Goal: Check status: Check status

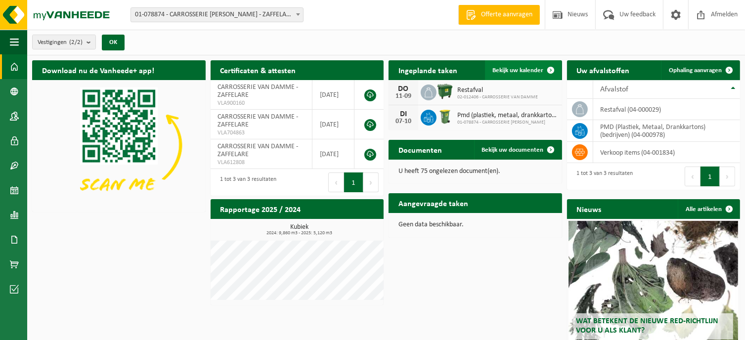
click at [523, 71] on span "Bekijk uw kalender" at bounding box center [518, 70] width 51 height 6
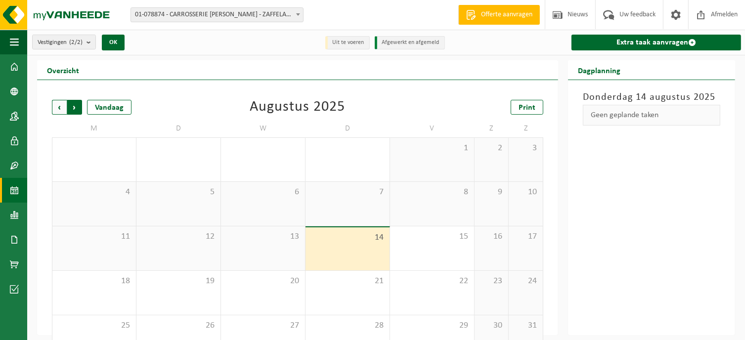
click at [57, 106] on span "Vorige" at bounding box center [59, 107] width 15 height 15
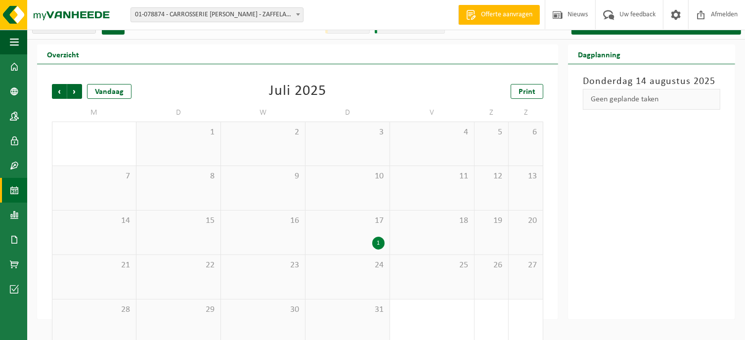
scroll to position [29, 0]
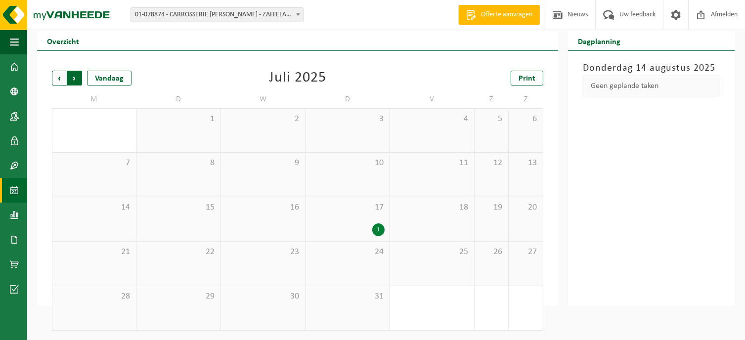
click at [59, 79] on span "Vorige" at bounding box center [59, 78] width 15 height 15
click at [73, 76] on span "Volgende" at bounding box center [74, 78] width 15 height 15
click at [74, 77] on span "Volgende" at bounding box center [74, 78] width 15 height 15
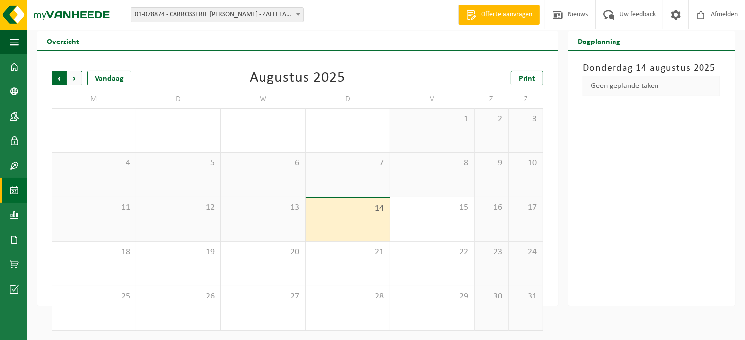
click at [74, 78] on span "Volgende" at bounding box center [74, 78] width 15 height 15
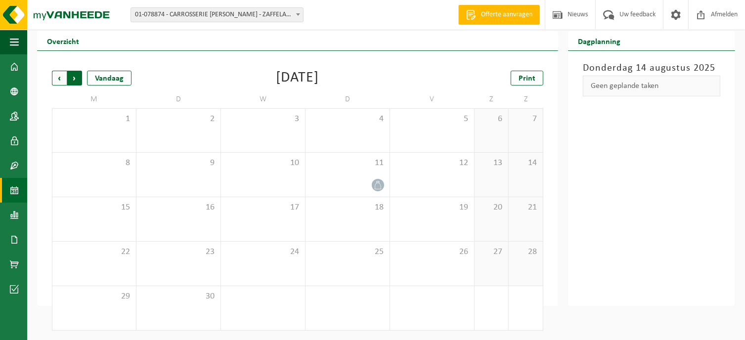
click at [59, 77] on span "Vorige" at bounding box center [59, 78] width 15 height 15
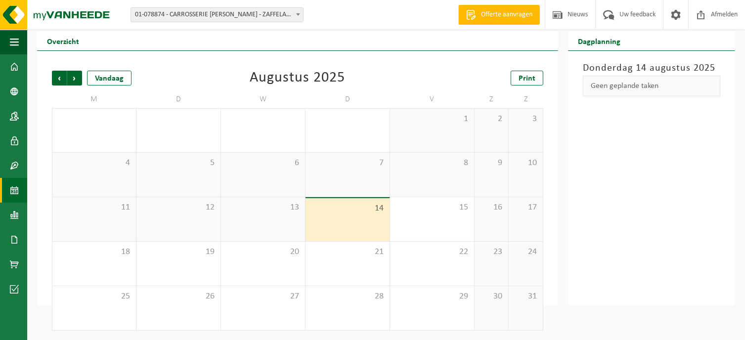
click at [186, 212] on span "12" at bounding box center [178, 207] width 74 height 11
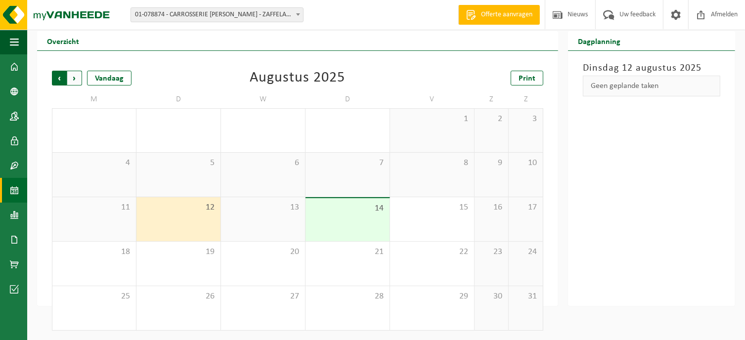
click at [73, 78] on span "Volgende" at bounding box center [74, 78] width 15 height 15
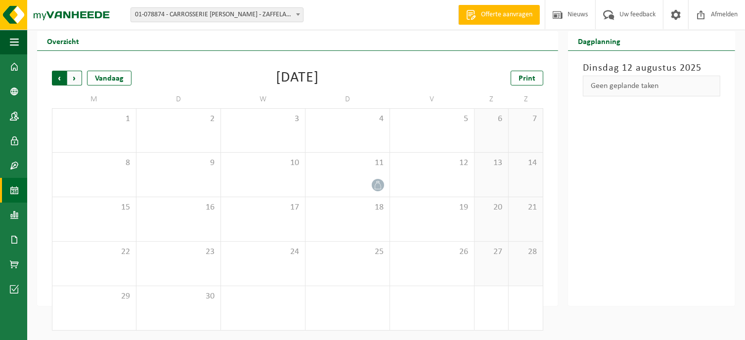
click at [73, 78] on span "Volgende" at bounding box center [74, 78] width 15 height 15
click at [58, 80] on span "Vorige" at bounding box center [59, 78] width 15 height 15
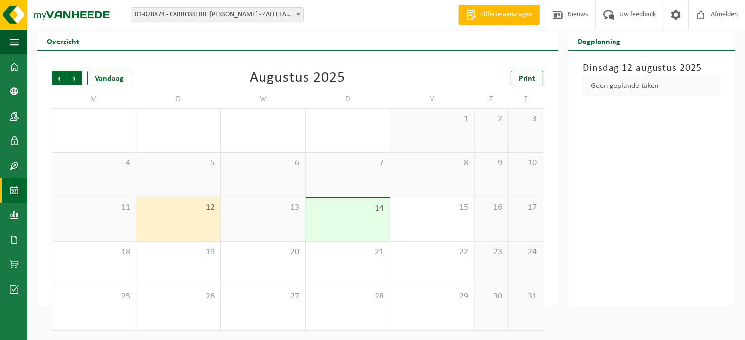
click at [58, 80] on span "Vorige" at bounding box center [59, 78] width 15 height 15
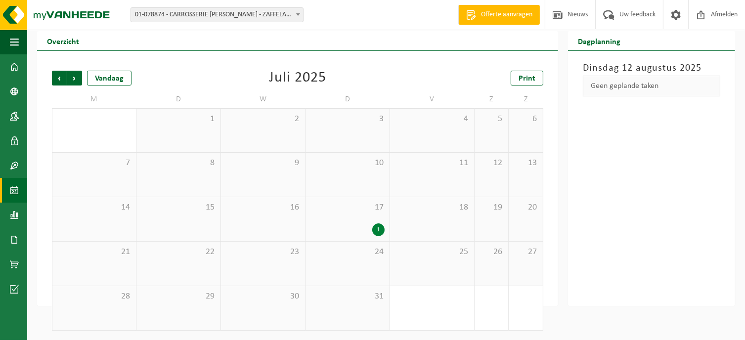
click at [58, 80] on span "Vorige" at bounding box center [59, 78] width 15 height 15
click at [74, 77] on span "Volgende" at bounding box center [74, 78] width 15 height 15
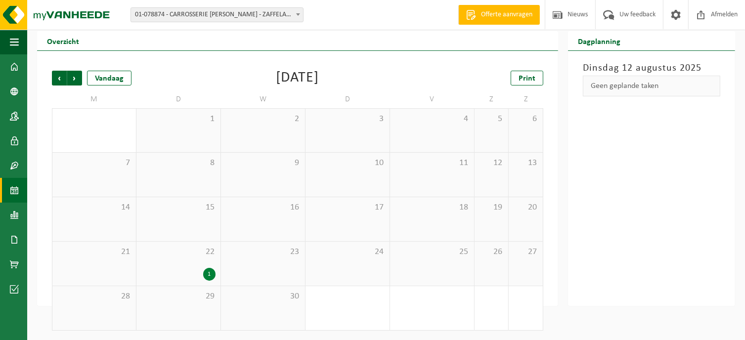
click at [74, 77] on span "Volgende" at bounding box center [74, 78] width 15 height 15
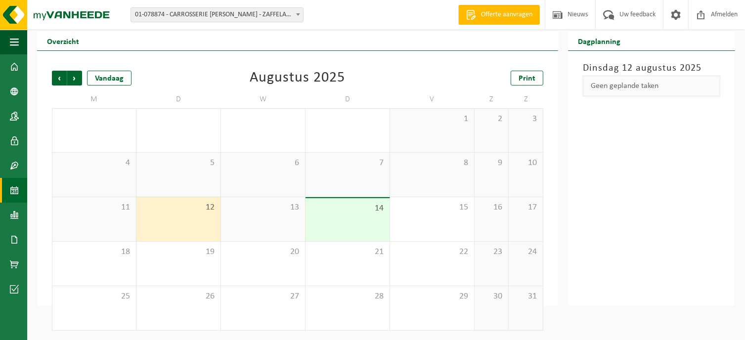
click at [341, 175] on div "7" at bounding box center [348, 175] width 84 height 44
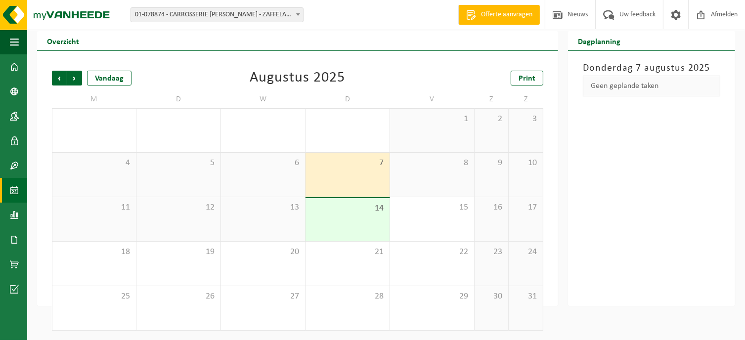
click at [342, 212] on span "14" at bounding box center [348, 208] width 74 height 11
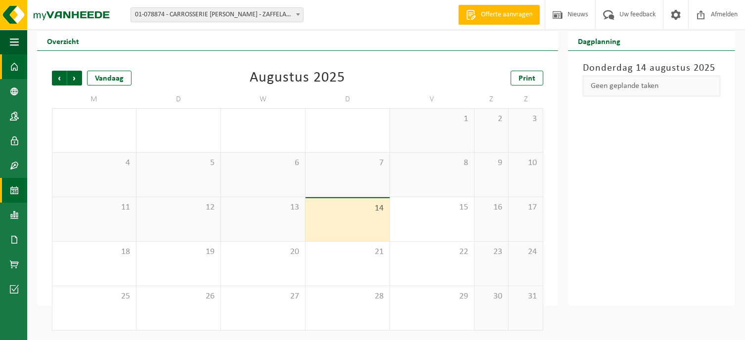
click at [12, 64] on span at bounding box center [14, 66] width 9 height 25
